Goal: Task Accomplishment & Management: Complete application form

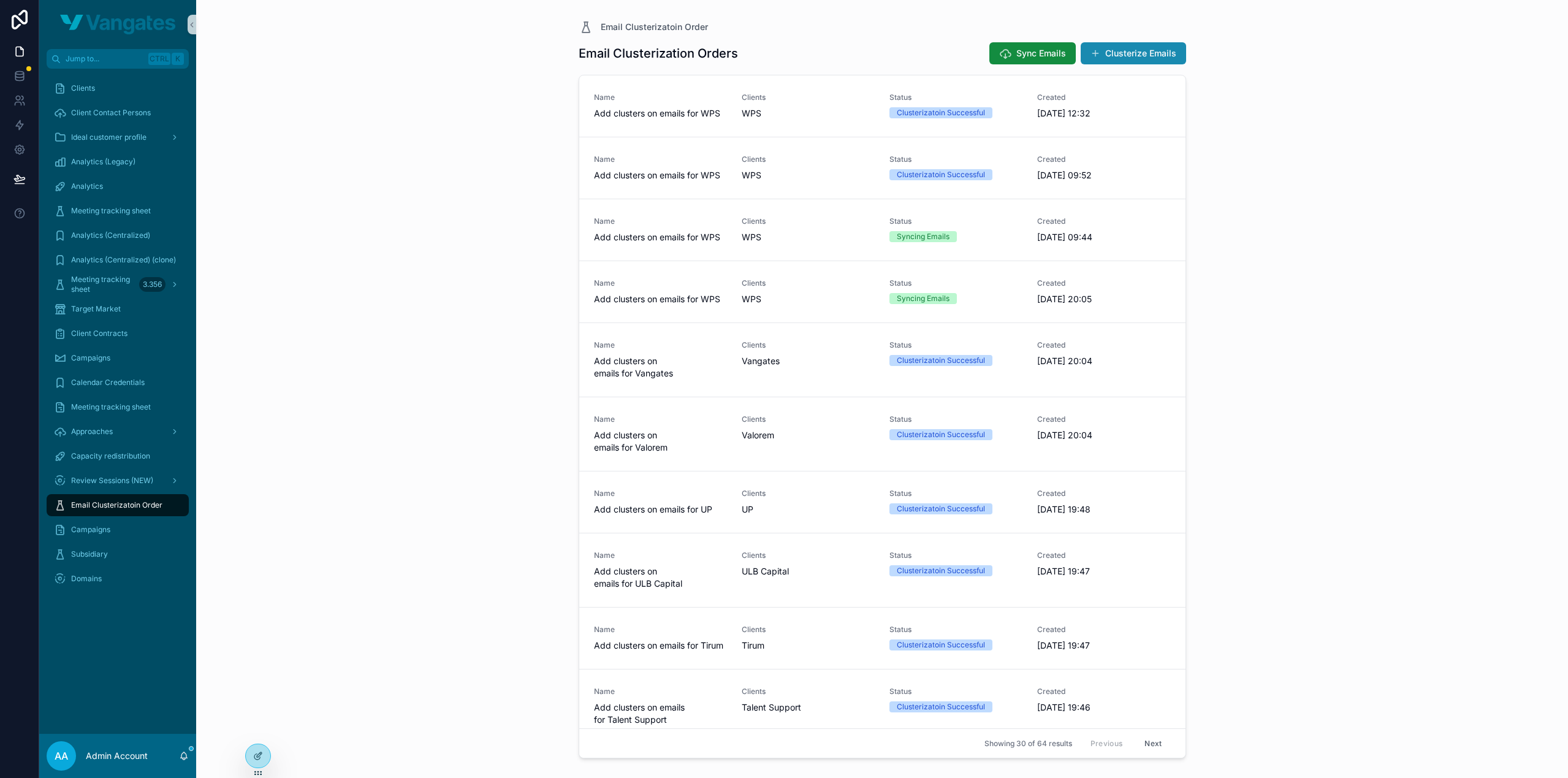
click at [1140, 53] on button "Clusterize Emails" at bounding box center [1133, 53] width 106 height 22
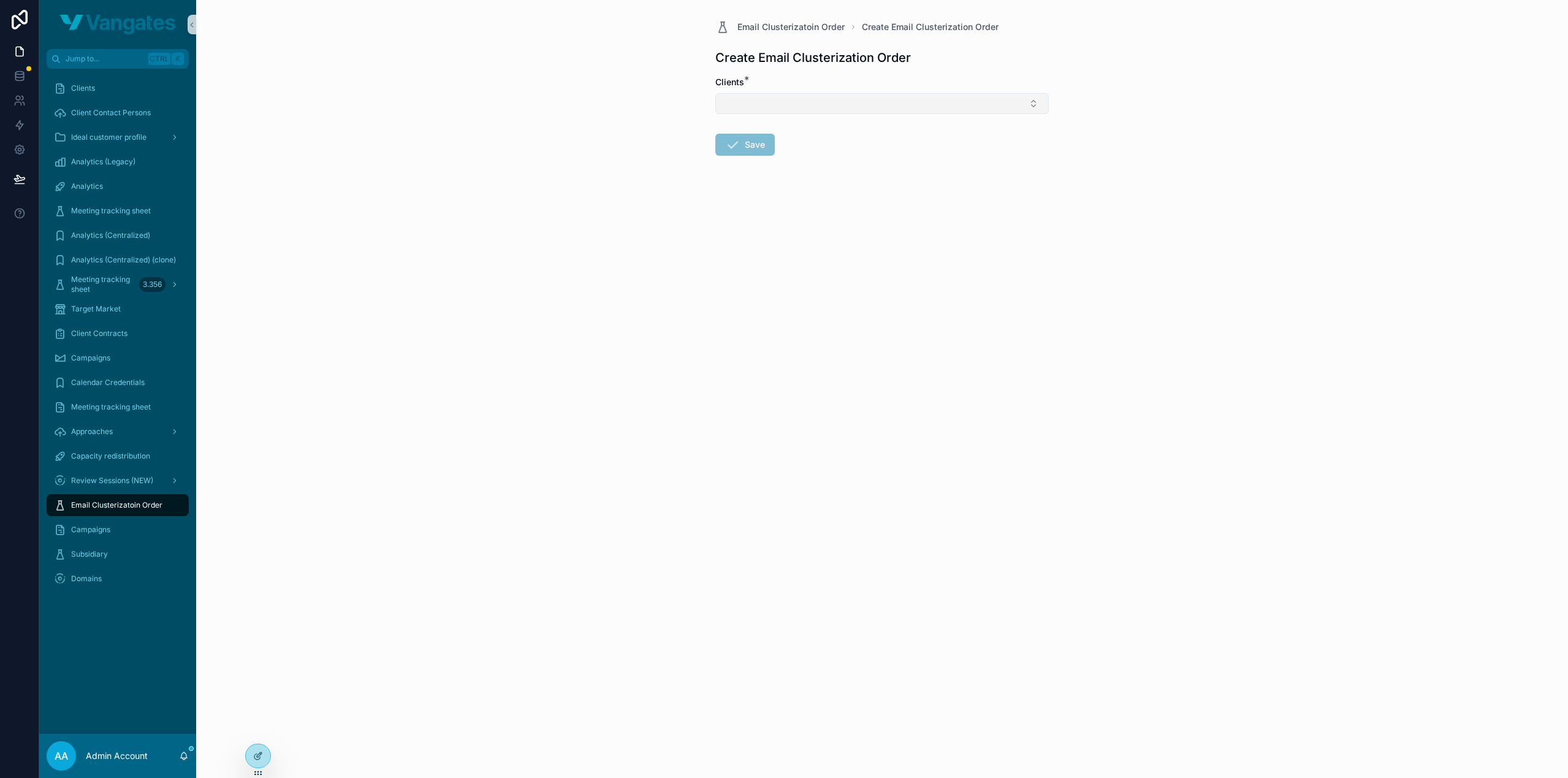
click at [832, 105] on button "Select Button" at bounding box center [882, 103] width 333 height 21
type input "****"
click at [808, 156] on div "PFIF" at bounding box center [882, 151] width 327 height 19
click at [787, 191] on form "Clients * PFIF Save" at bounding box center [882, 156] width 333 height 160
click at [742, 143] on button "Save" at bounding box center [745, 147] width 60 height 22
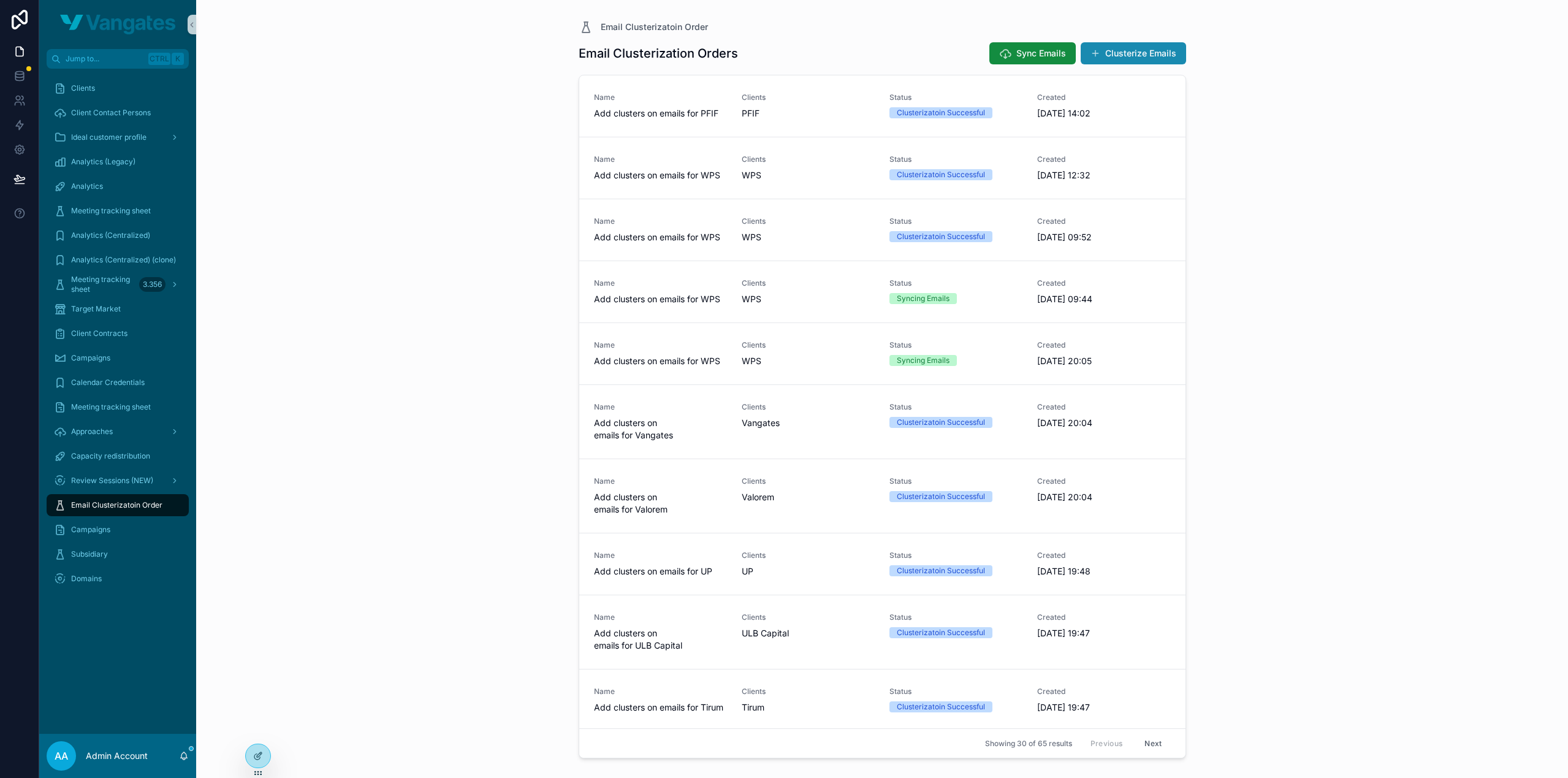
click at [1112, 47] on button "Clusterize Emails" at bounding box center [1133, 53] width 106 height 22
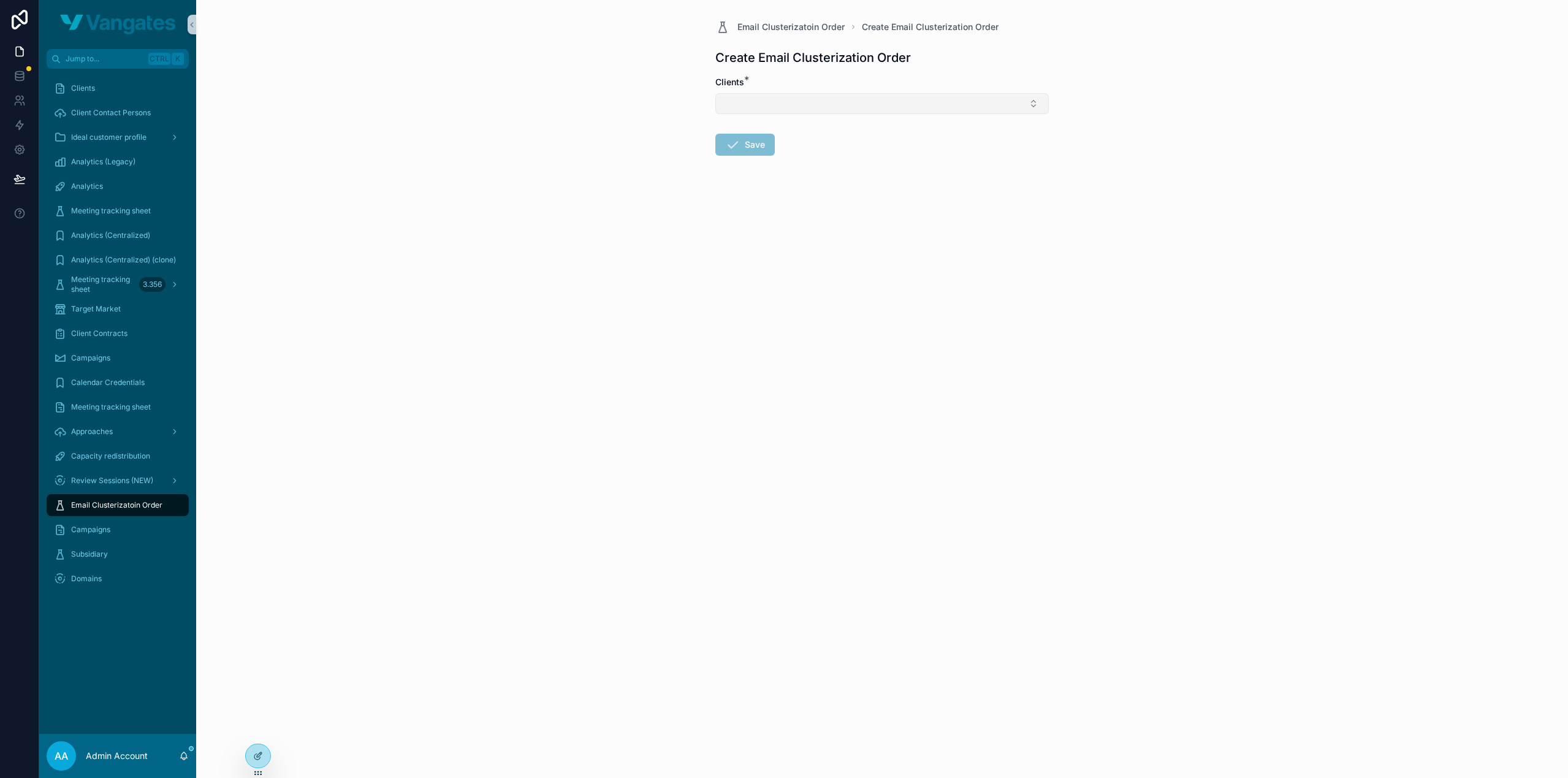
click at [809, 104] on button "Select Button" at bounding box center [882, 103] width 333 height 21
type input "****"
click at [796, 143] on div "macx" at bounding box center [882, 151] width 327 height 19
click at [734, 149] on icon "scrollable content" at bounding box center [732, 147] width 14 height 14
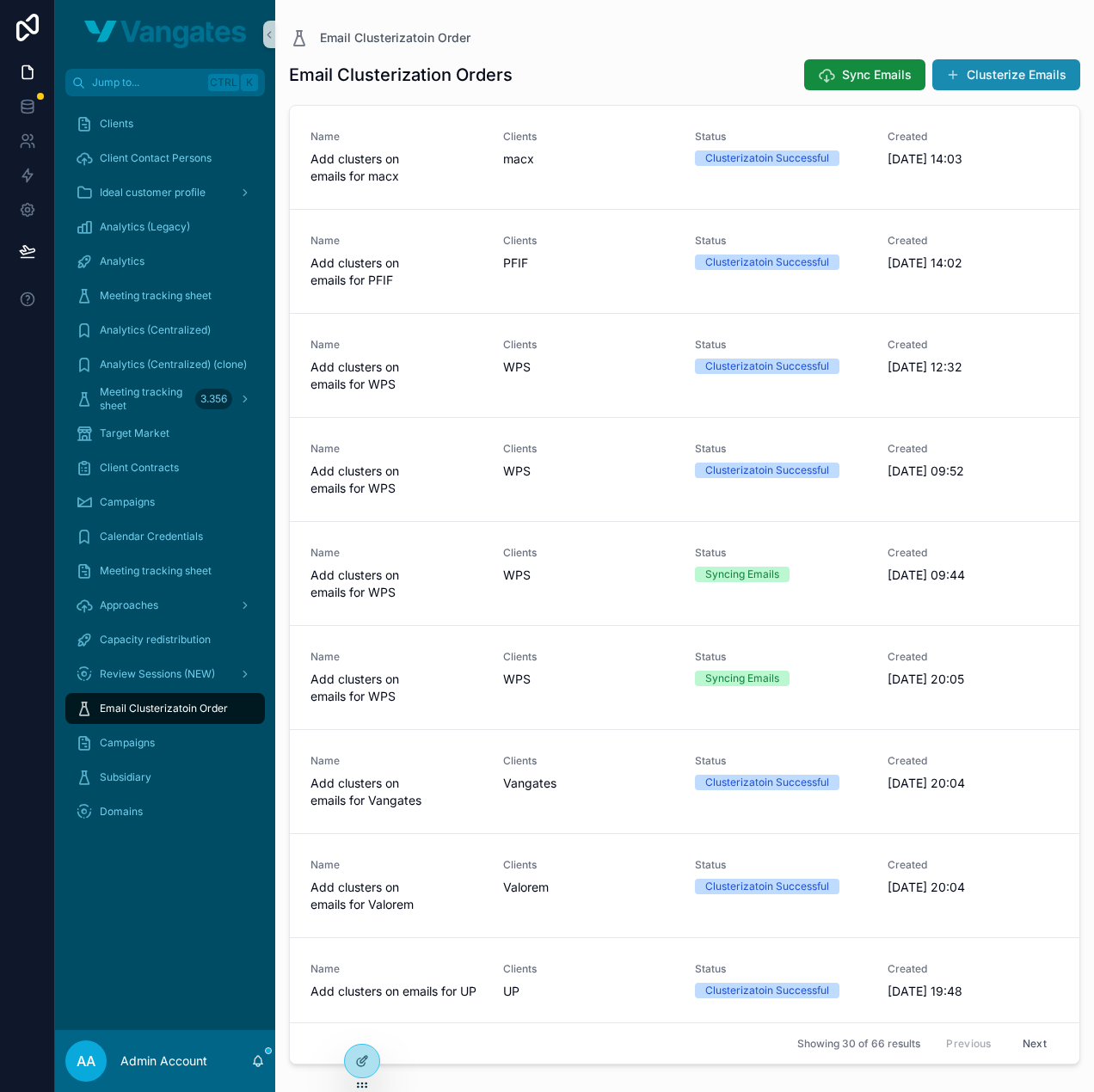
click at [1025, 69] on button "Clusterize Emails" at bounding box center [1006, 74] width 148 height 31
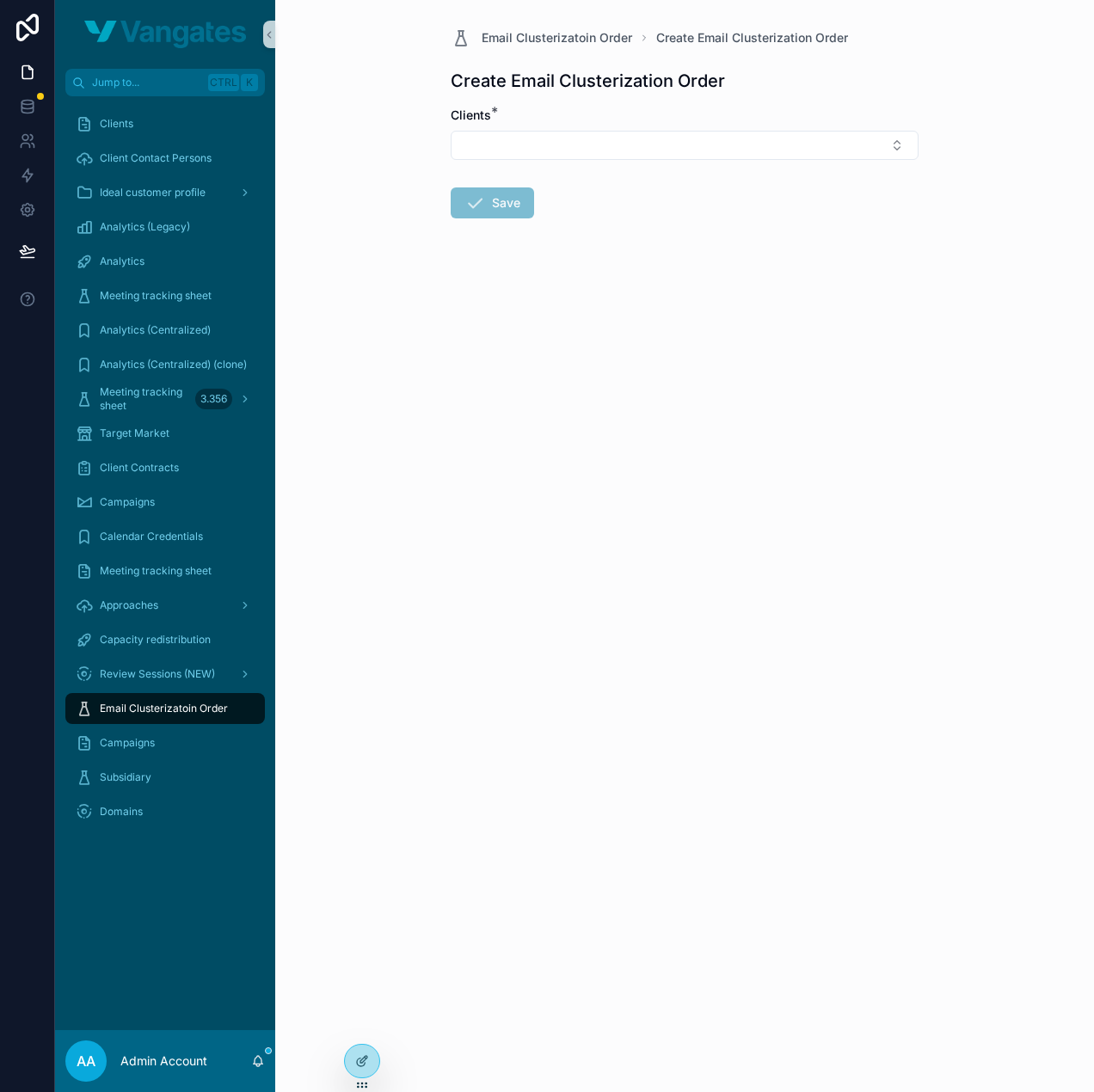
click at [643, 126] on div "Clients *" at bounding box center [685, 133] width 468 height 53
click at [619, 139] on button "Select Button" at bounding box center [685, 145] width 468 height 29
type input "****"
click at [557, 211] on div "[PERSON_NAME]" at bounding box center [685, 212] width 459 height 27
click at [522, 214] on button "Save" at bounding box center [492, 206] width 84 height 31
